Goal: Task Accomplishment & Management: Complete application form

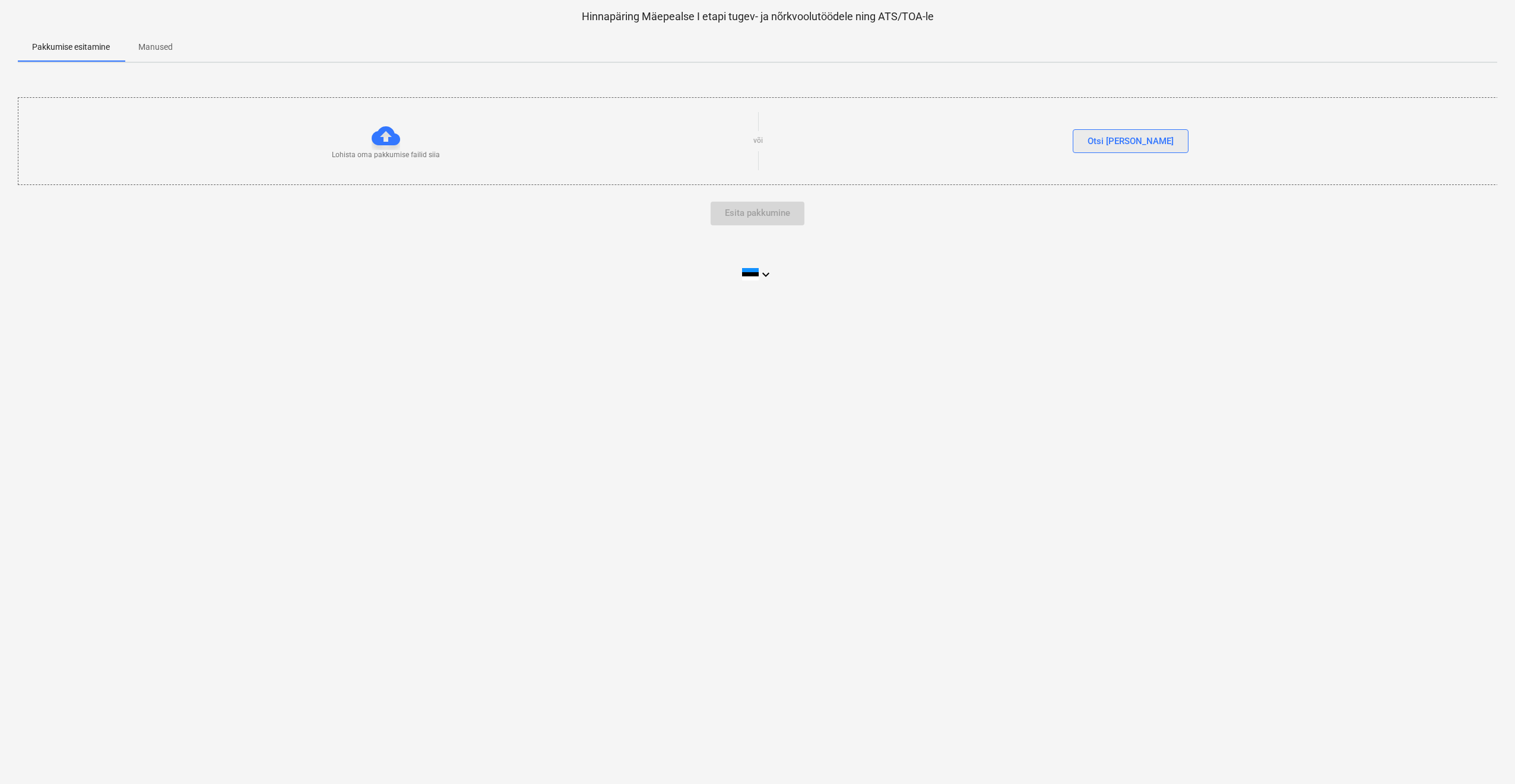
click at [1127, 136] on div "Otsi [PERSON_NAME]" at bounding box center [1130, 141] width 86 height 15
click at [61, 185] on span "805125 kortere...pdf" at bounding box center [61, 189] width 81 height 9
click at [58, 187] on span "805125 kortere...pdf" at bounding box center [61, 189] width 81 height 9
click at [57, 187] on span "805125 kortere...pdf" at bounding box center [61, 189] width 81 height 9
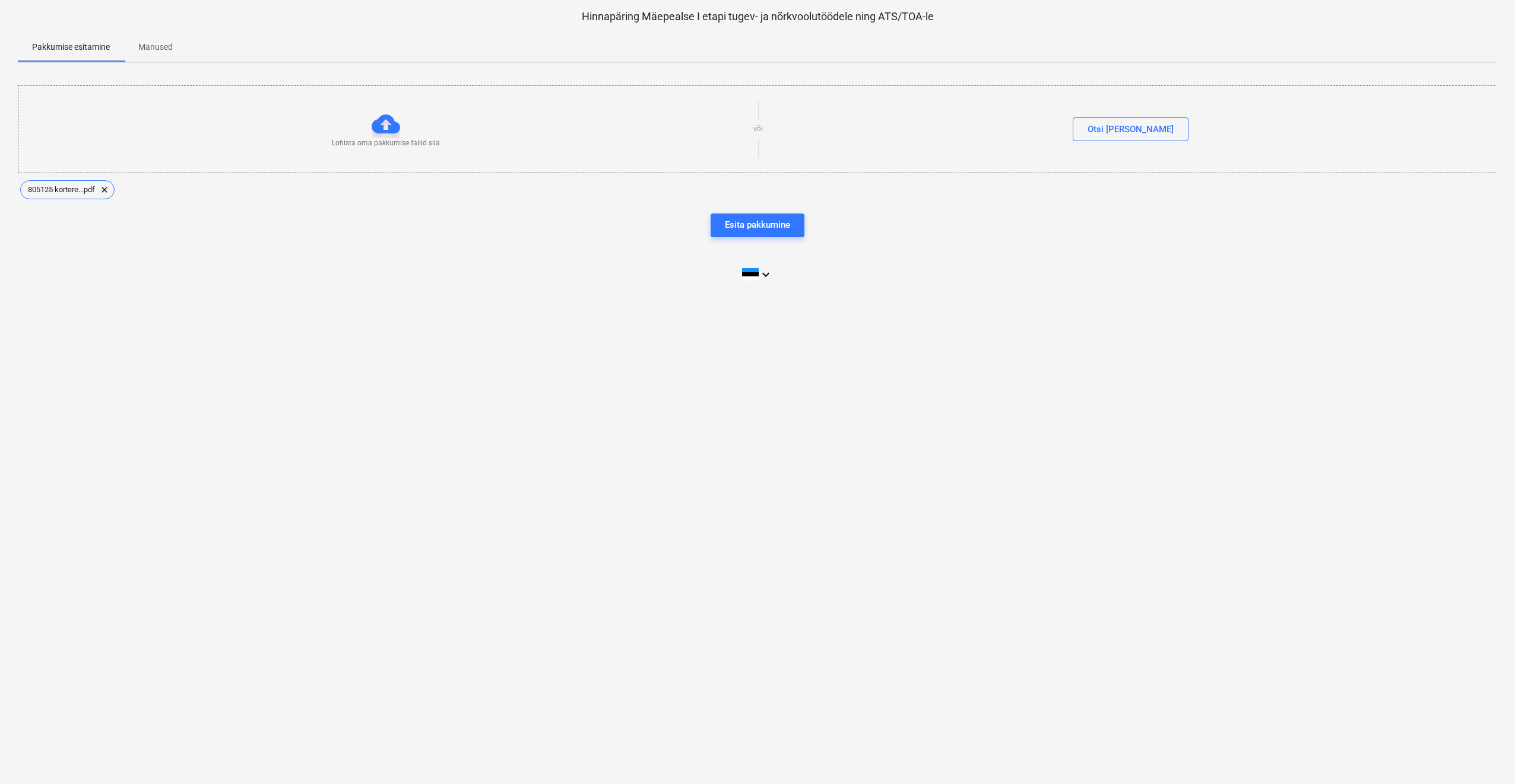
click at [851, 314] on div "Hinnapäring Mäepealse I etapi tugev- ja nõrkvoolutöödele ning ATS/TOA-le Pakkum…" at bounding box center [757, 392] width 1515 height 784
click at [747, 222] on div "Esita pakkumine" at bounding box center [757, 224] width 66 height 15
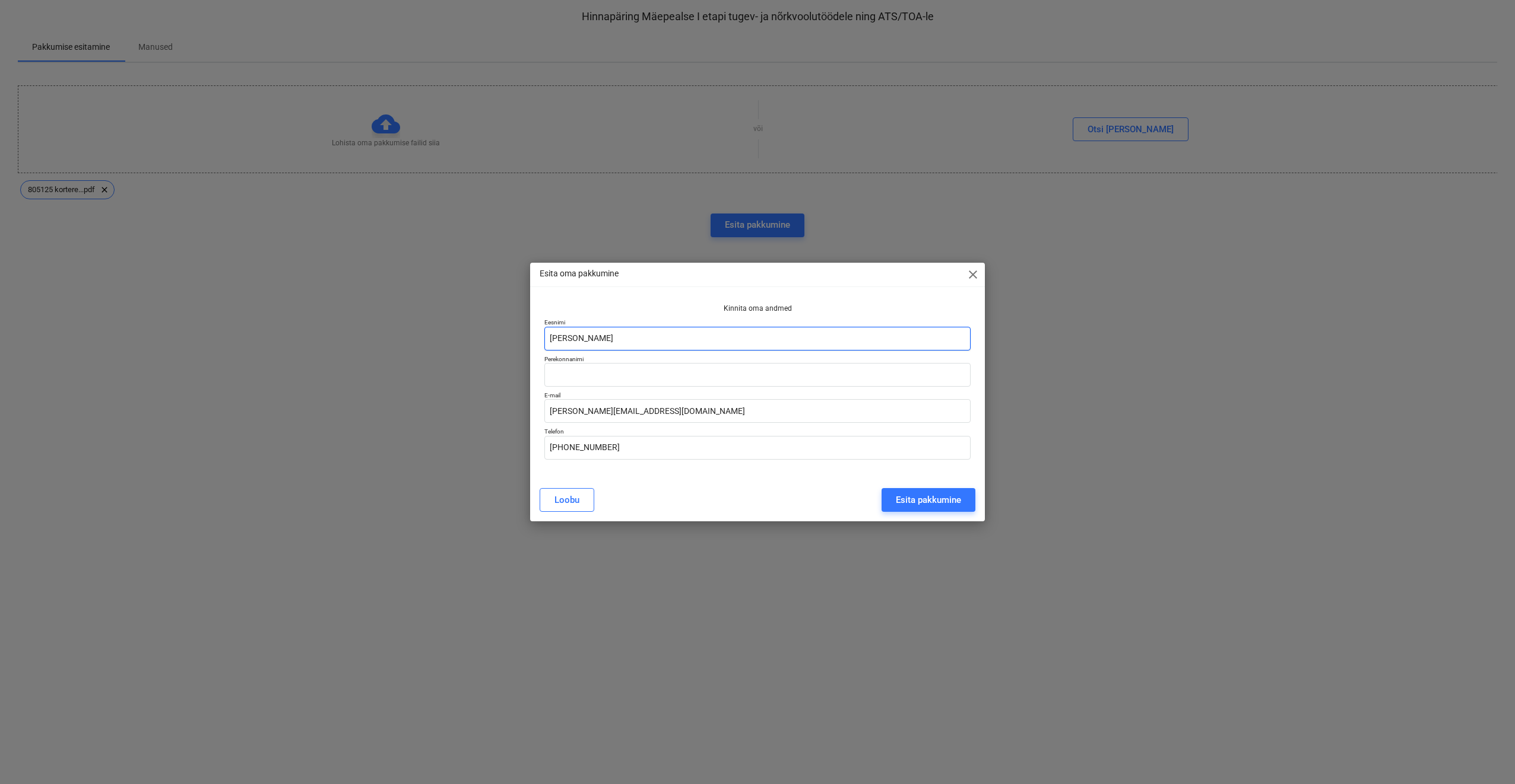
click at [593, 333] on input "[PERSON_NAME]" at bounding box center [757, 339] width 426 height 23
drag, startPoint x: 591, startPoint y: 334, endPoint x: 539, endPoint y: 338, distance: 52.2
click at [539, 338] on div "Kinnita oma andmed Eesnimi [PERSON_NAME] Perekonnanimi E-mail [PERSON_NAME][EMA…" at bounding box center [757, 389] width 455 height 179
type input "[PERSON_NAME]"
type input "Reinaru"
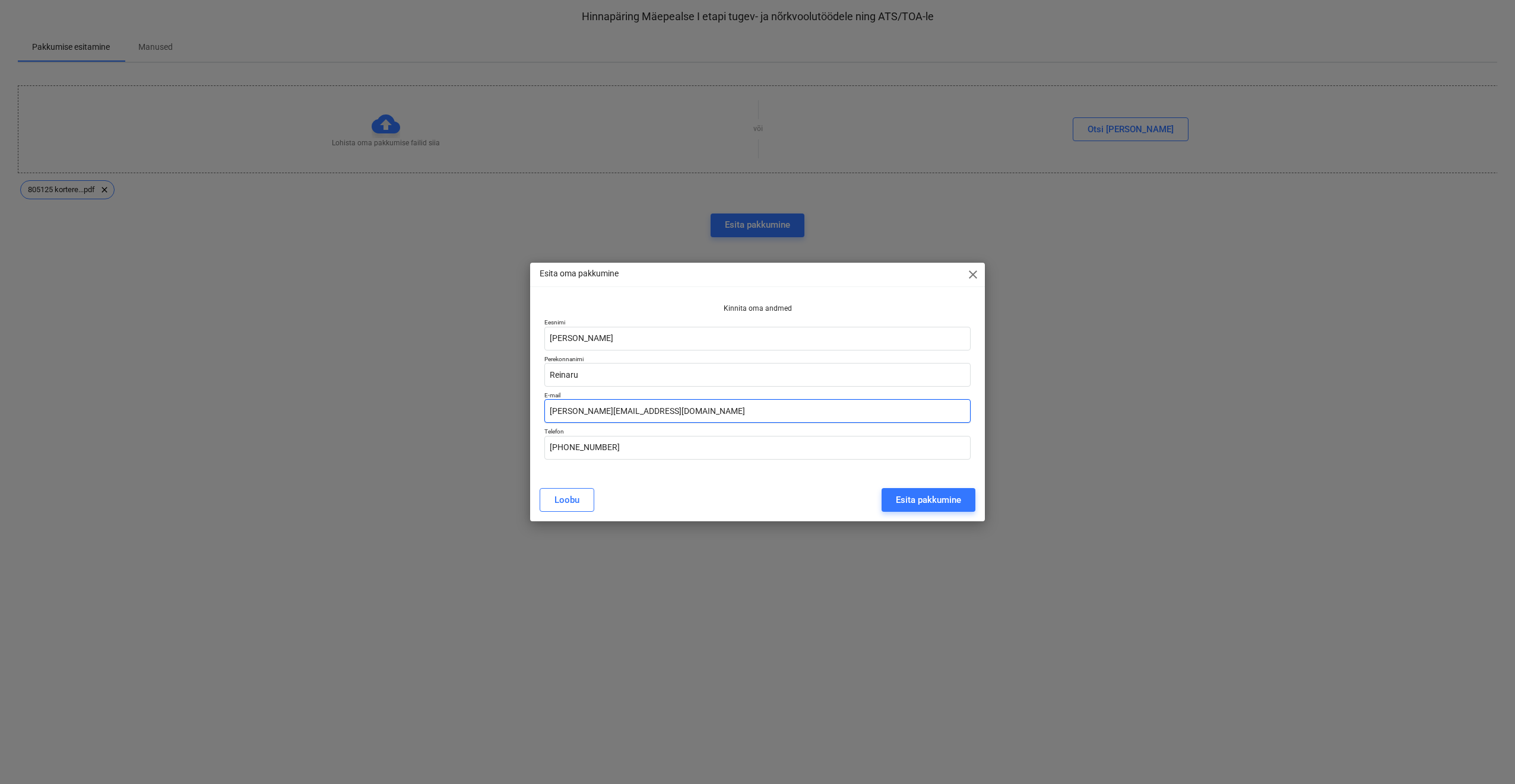
click at [563, 411] on input "[PERSON_NAME][EMAIL_ADDRESS][DOMAIN_NAME]" at bounding box center [757, 411] width 426 height 23
type input "[PERSON_NAME][EMAIL_ADDRESS][DOMAIN_NAME]"
click at [614, 449] on input "[PHONE_NUMBER]" at bounding box center [757, 448] width 426 height 23
type input "[PHONE_NUMBER]"
click at [924, 497] on div "Esita pakkumine" at bounding box center [929, 500] width 66 height 15
